Goal: Transaction & Acquisition: Purchase product/service

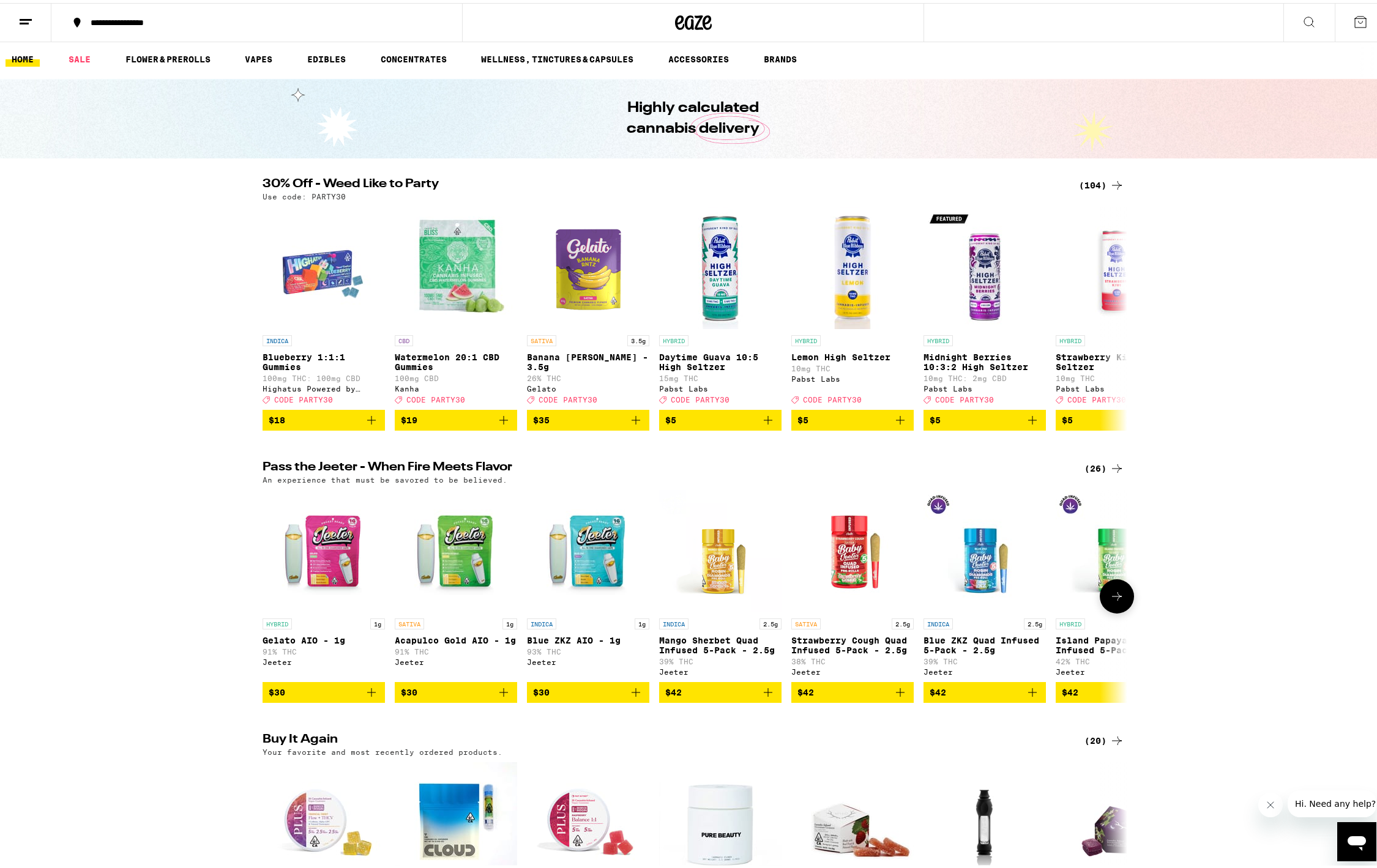
scroll to position [462, 0]
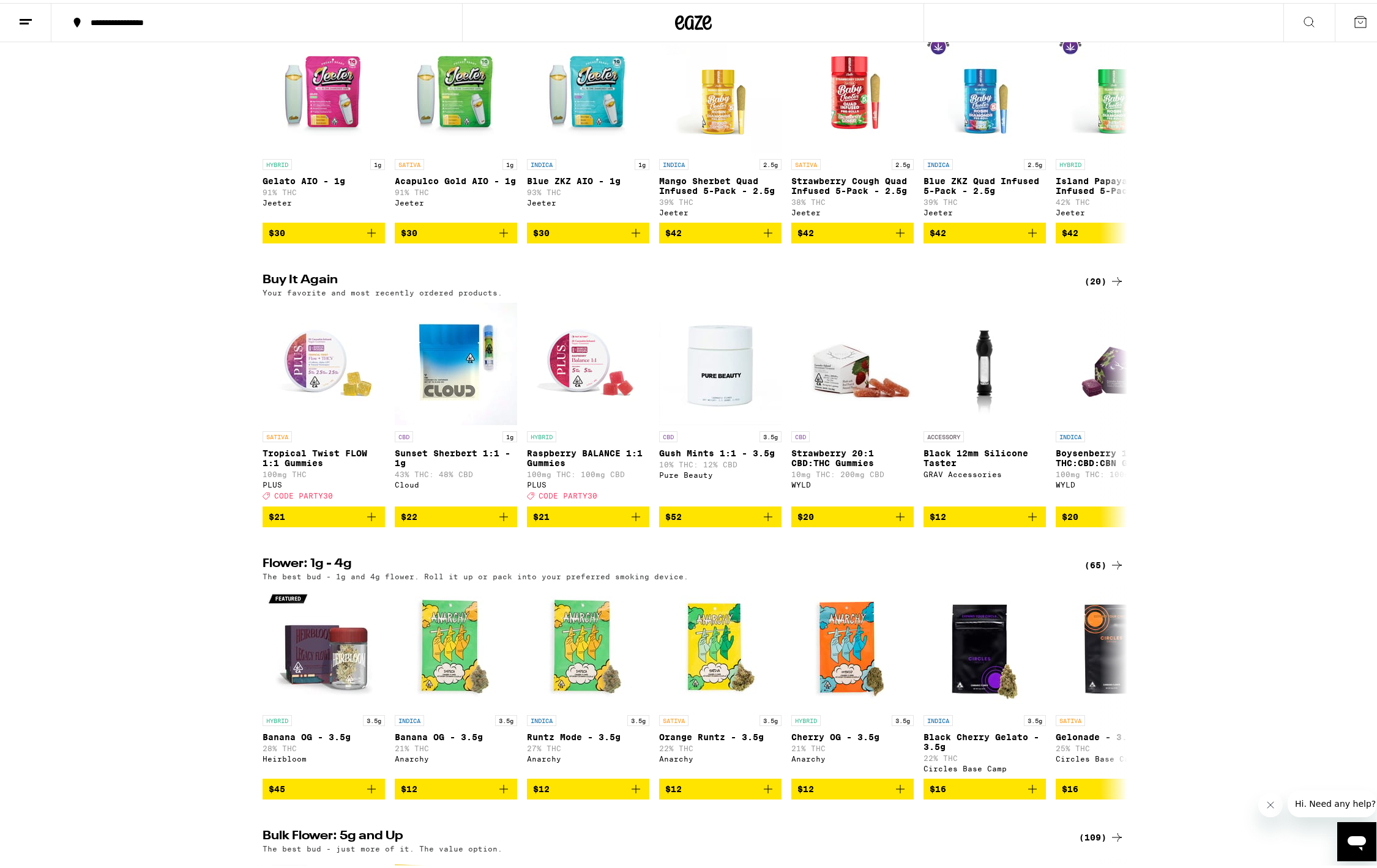
click at [1093, 286] on div "(20)" at bounding box center [1105, 278] width 40 height 15
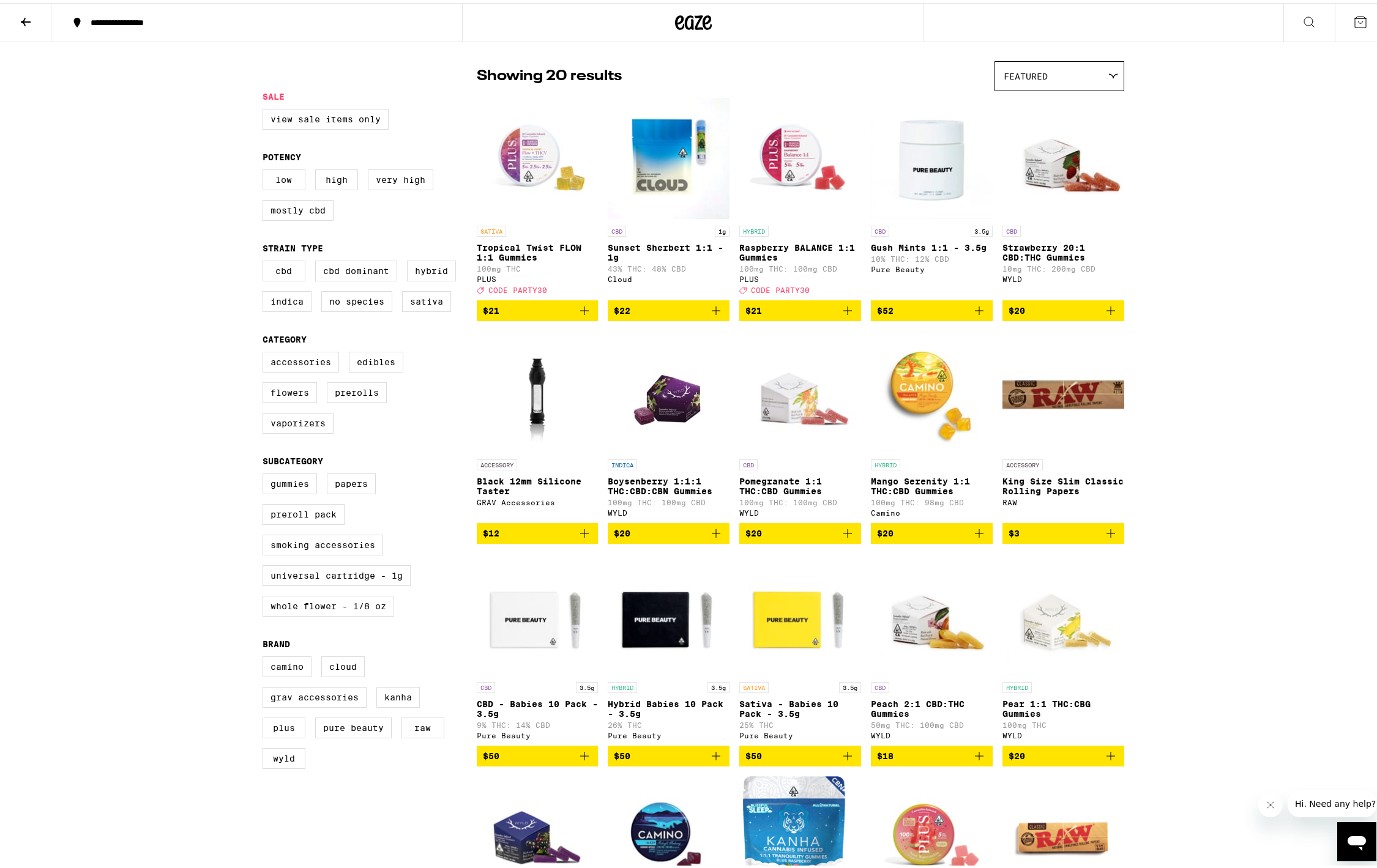
scroll to position [51, 0]
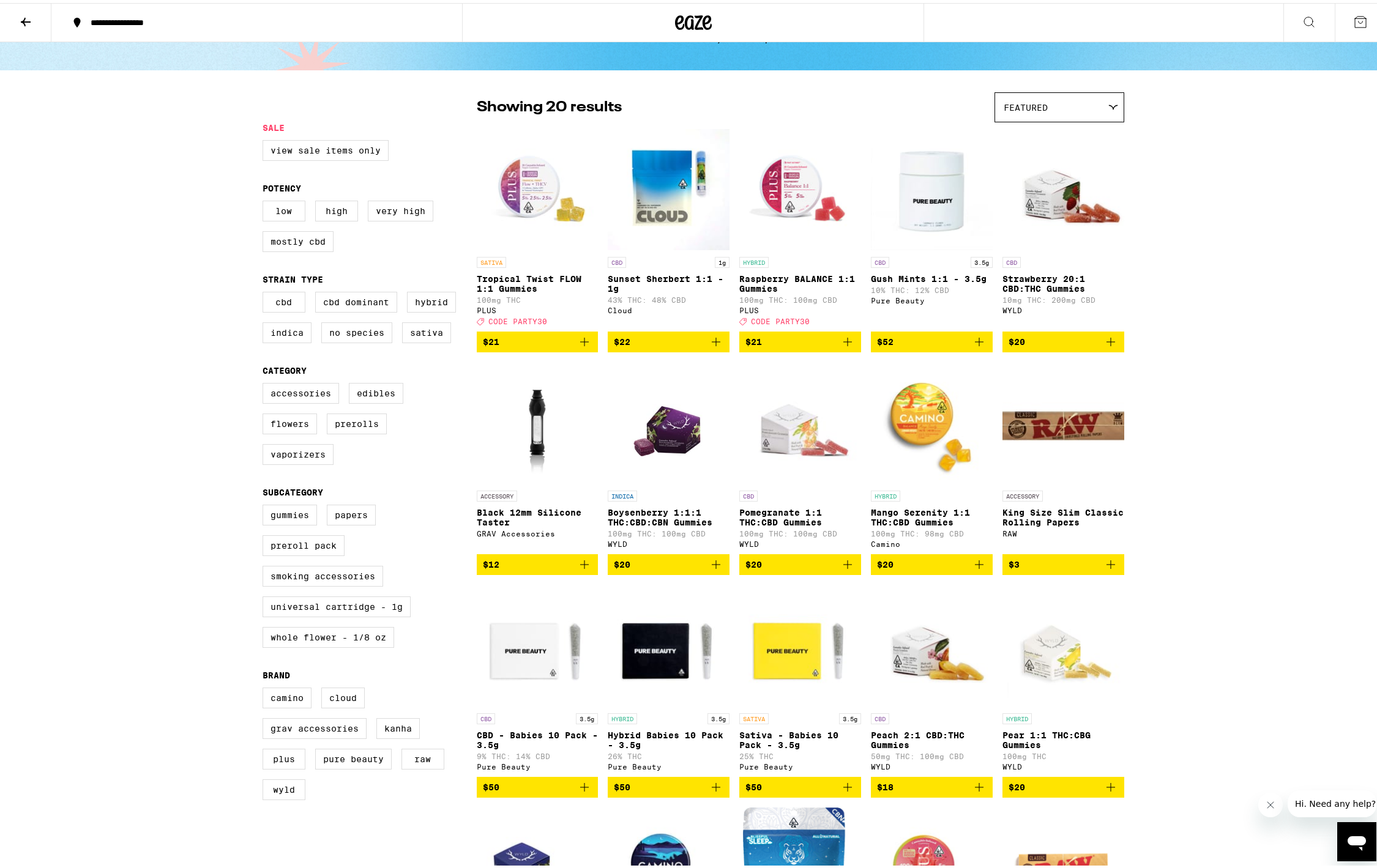
click at [658, 346] on span "$22" at bounding box center [668, 340] width 110 height 15
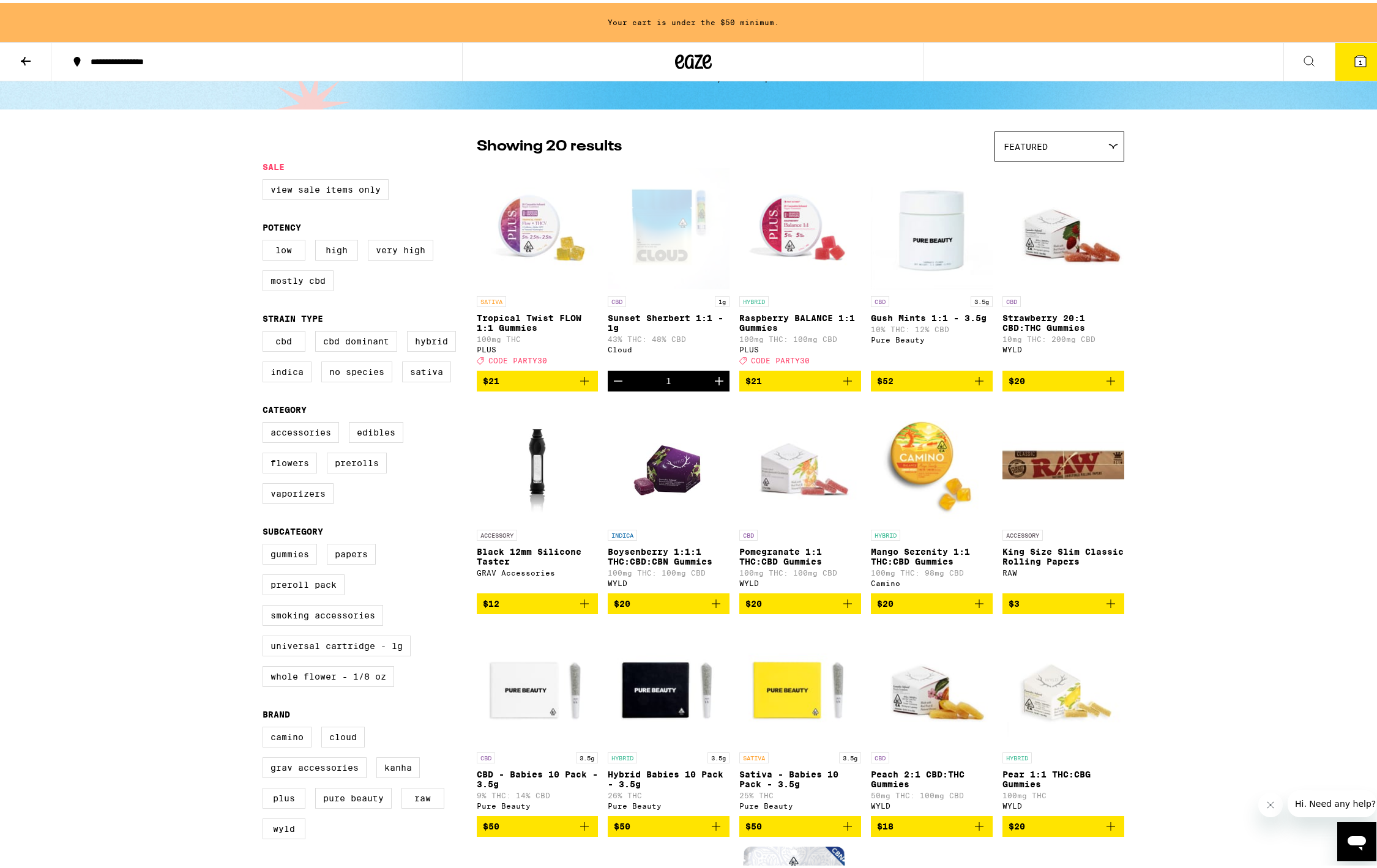
scroll to position [54, 0]
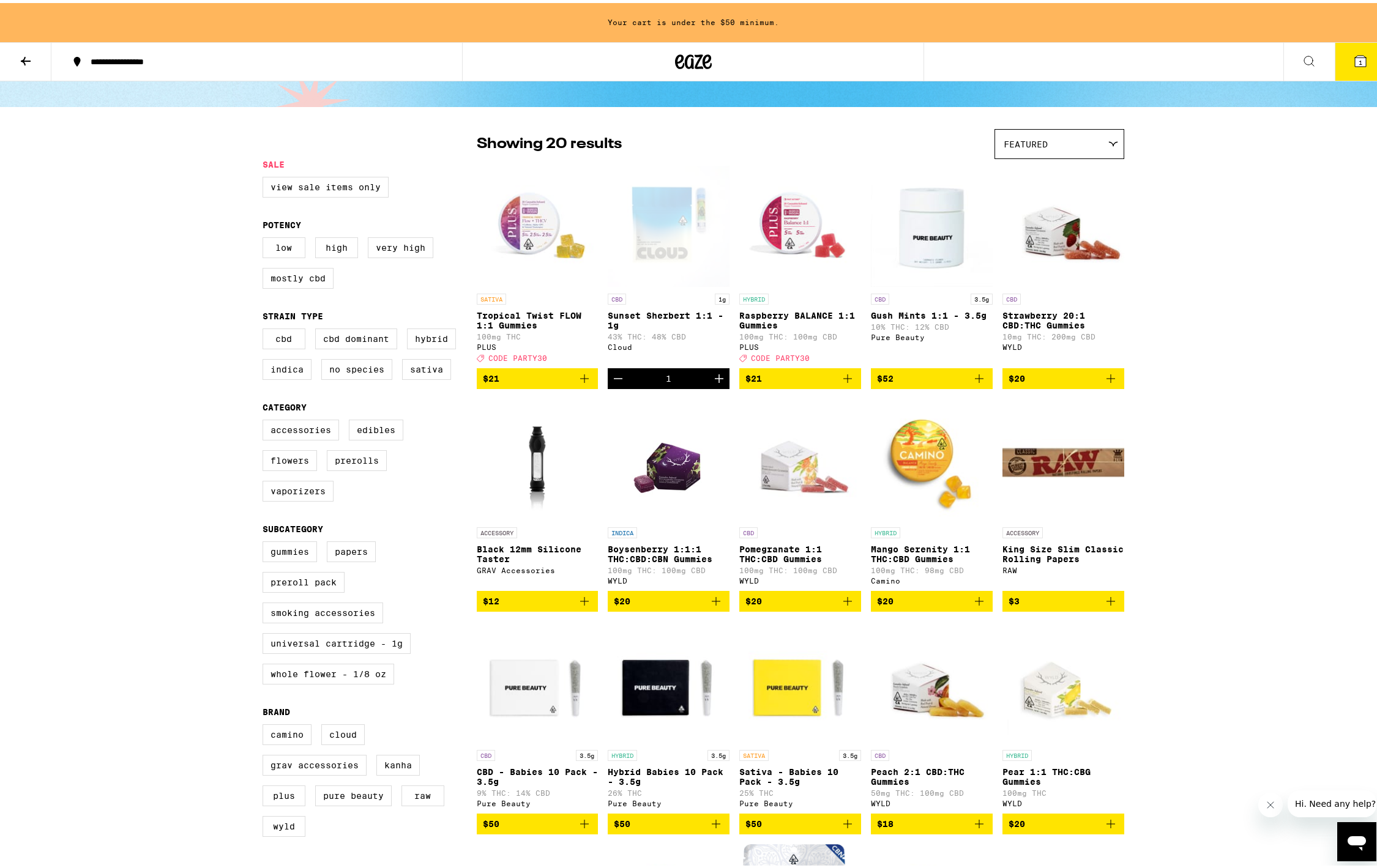
click at [784, 383] on span "$21" at bounding box center [800, 376] width 110 height 15
click at [539, 605] on span "$12" at bounding box center [537, 599] width 110 height 15
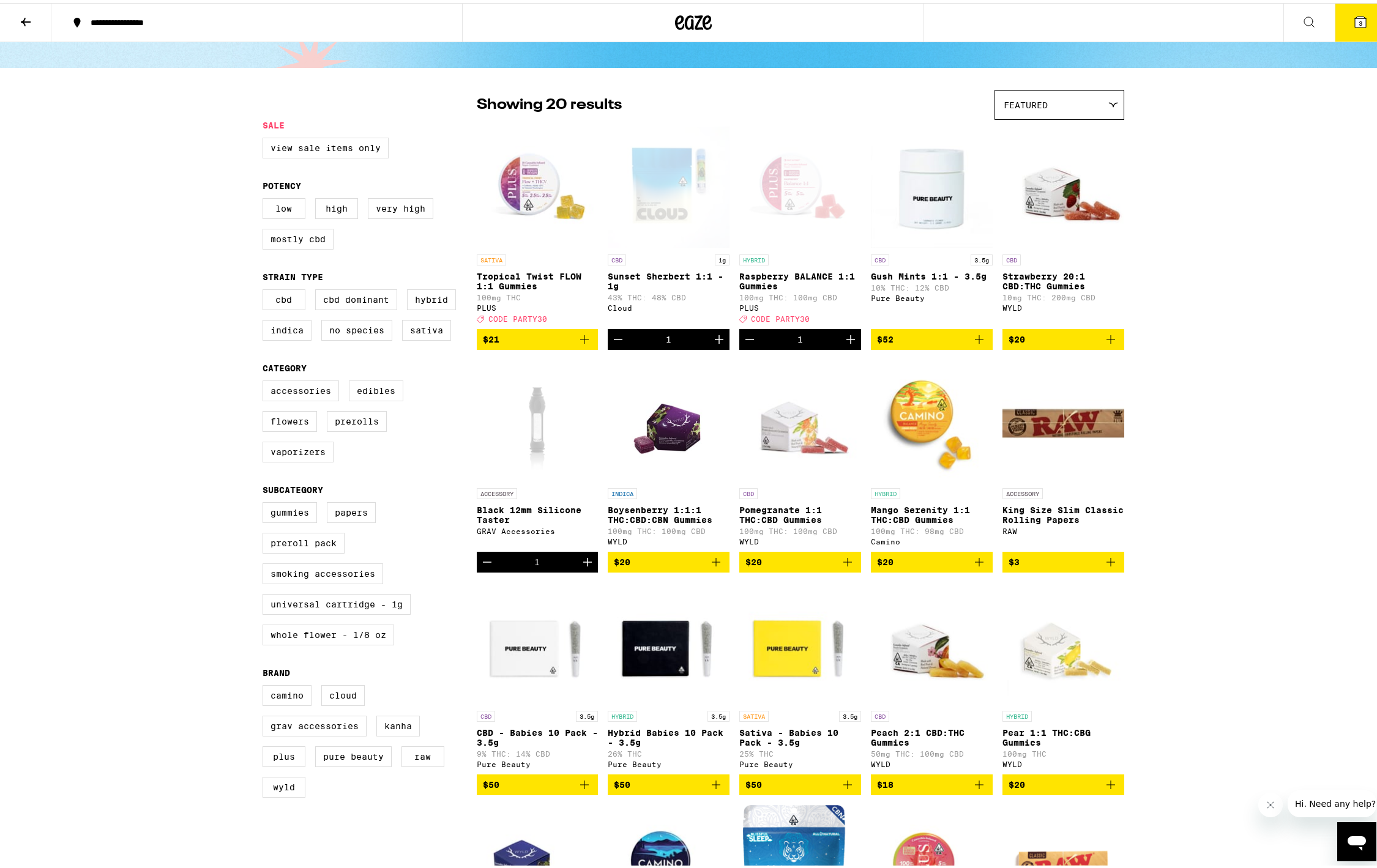
click at [1340, 26] on button "3" at bounding box center [1360, 19] width 51 height 38
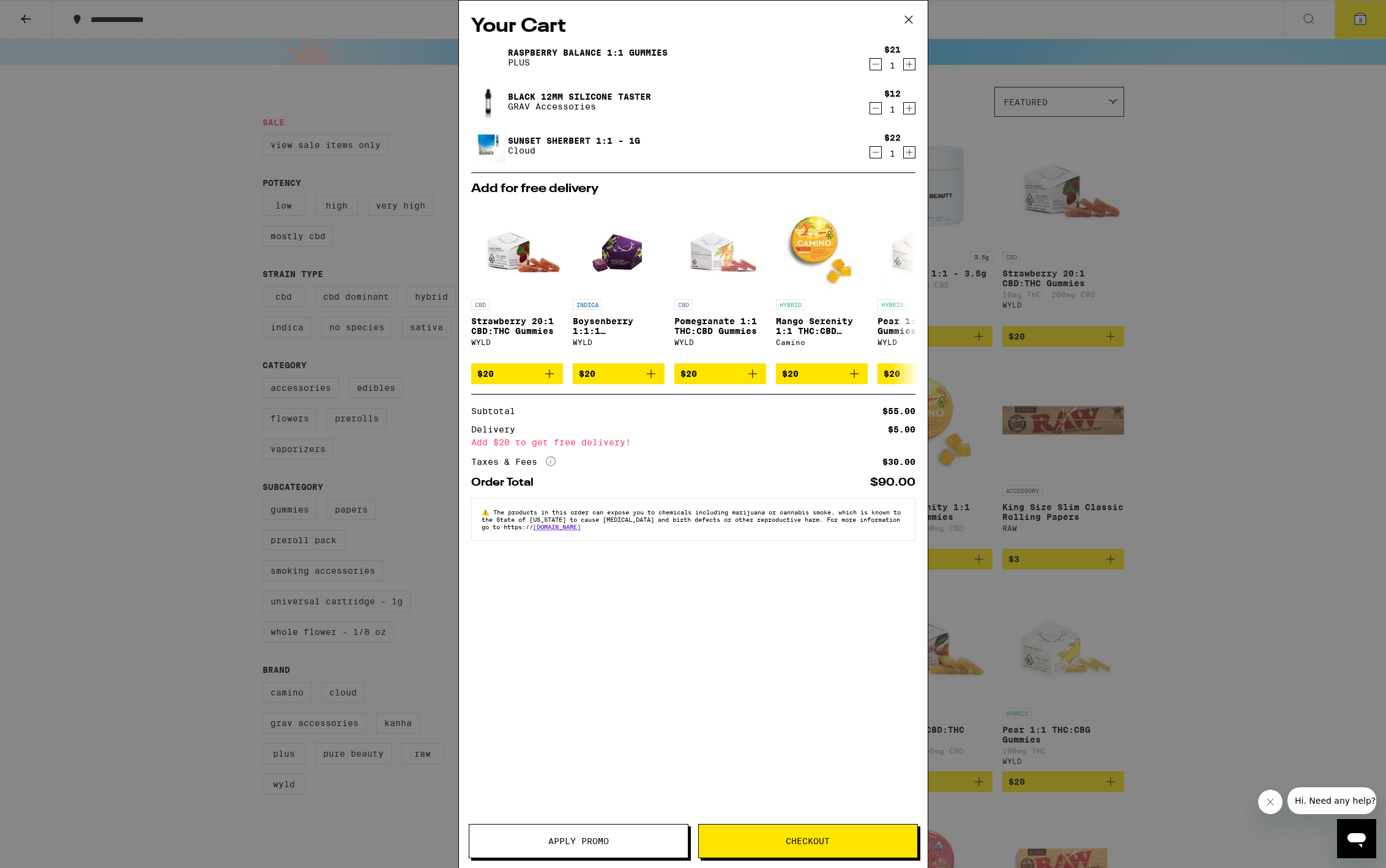
click at [917, 18] on icon at bounding box center [909, 19] width 18 height 18
